Goal: Use online tool/utility: Utilize a website feature to perform a specific function

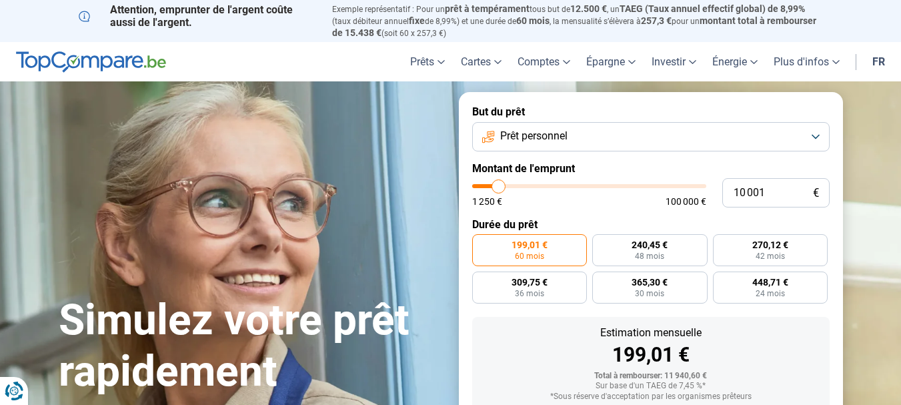
type input "33 750"
type input "33750"
click at [552, 184] on input "range" at bounding box center [589, 186] width 234 height 4
radio input "false"
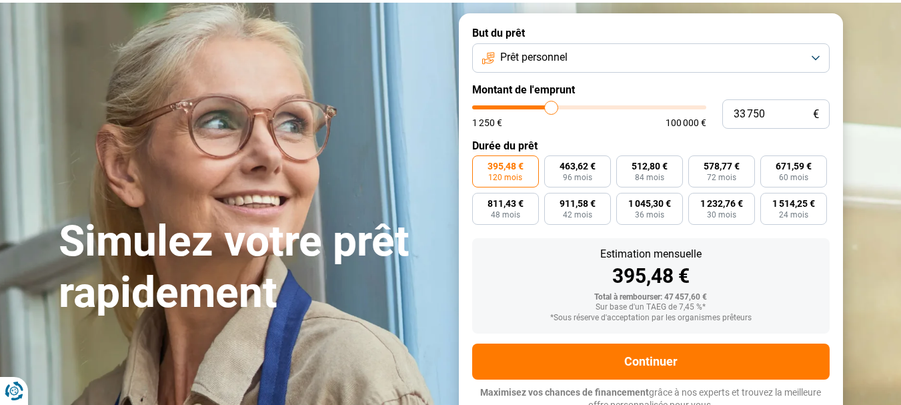
scroll to position [85, 0]
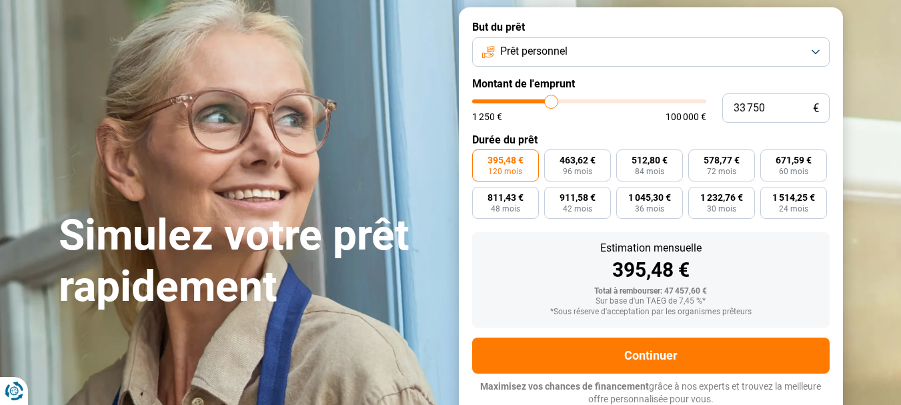
type input "16 250"
type input "16250"
click at [512, 101] on input "range" at bounding box center [589, 101] width 234 height 4
radio input "true"
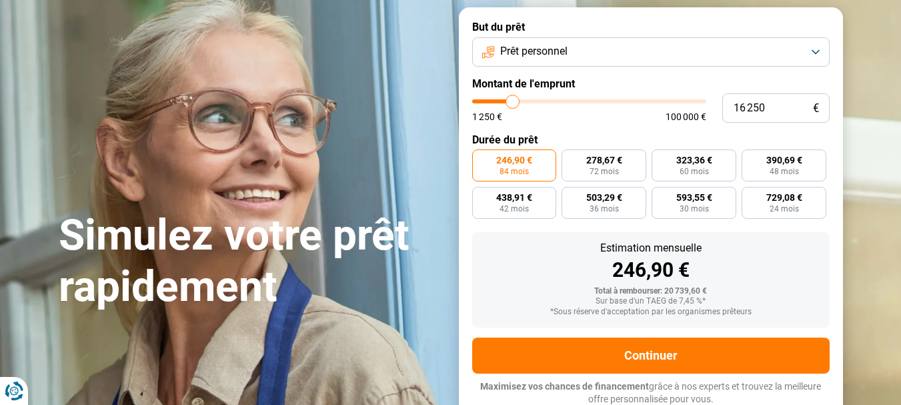
type input "6 000"
type input "6000"
click at [490, 99] on input "range" at bounding box center [589, 101] width 234 height 4
radio input "true"
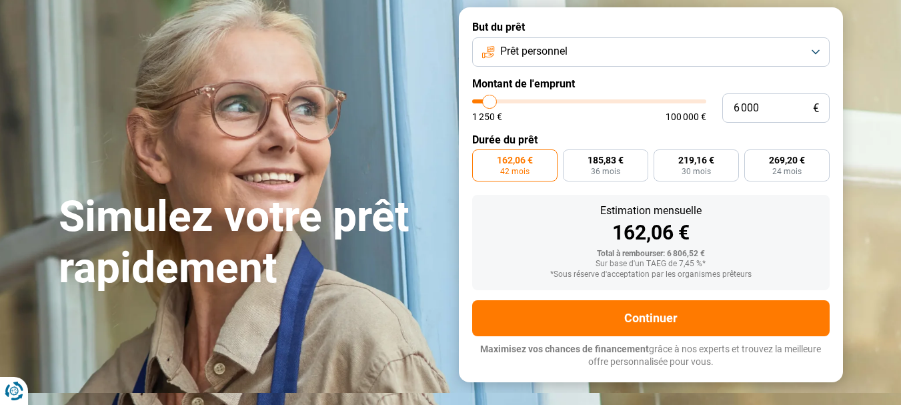
scroll to position [47, 0]
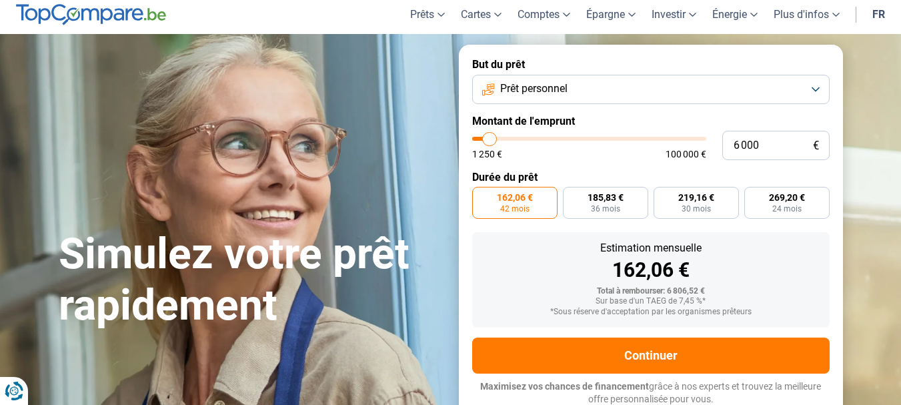
type input "11 750"
type input "11750"
click at [502, 140] on input "range" at bounding box center [589, 139] width 234 height 4
radio input "false"
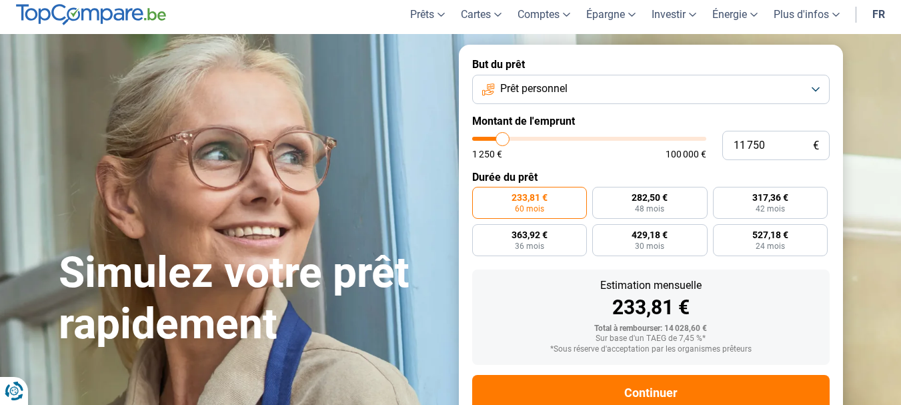
scroll to position [85, 0]
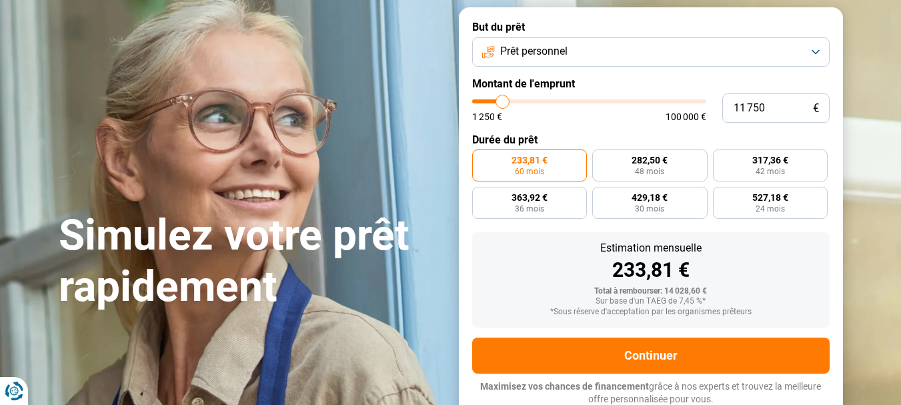
type input "7 750"
type input "7750"
click at [494, 103] on input "range" at bounding box center [589, 101] width 234 height 4
radio input "true"
click at [496, 103] on input "range" at bounding box center [589, 101] width 234 height 4
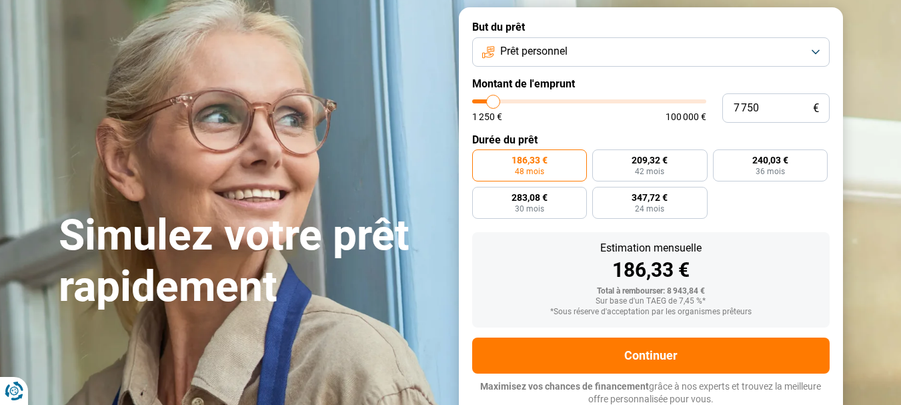
type input "10 000"
type input "10000"
click at [499, 101] on input "range" at bounding box center [589, 101] width 234 height 4
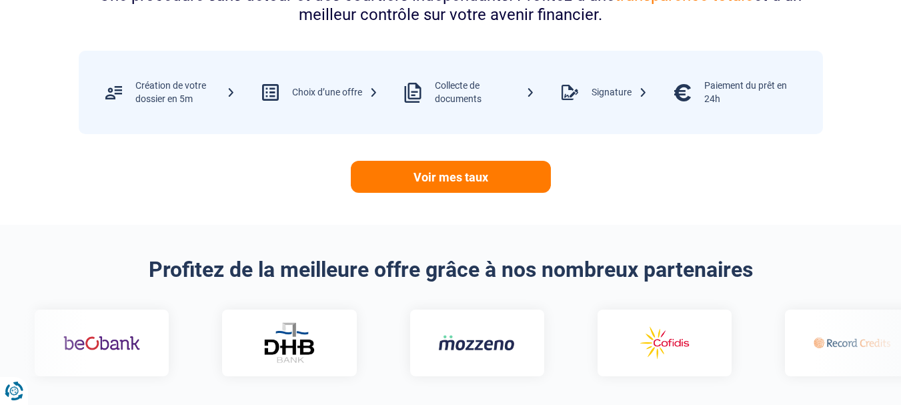
scroll to position [685, 0]
